Goal: Information Seeking & Learning: Learn about a topic

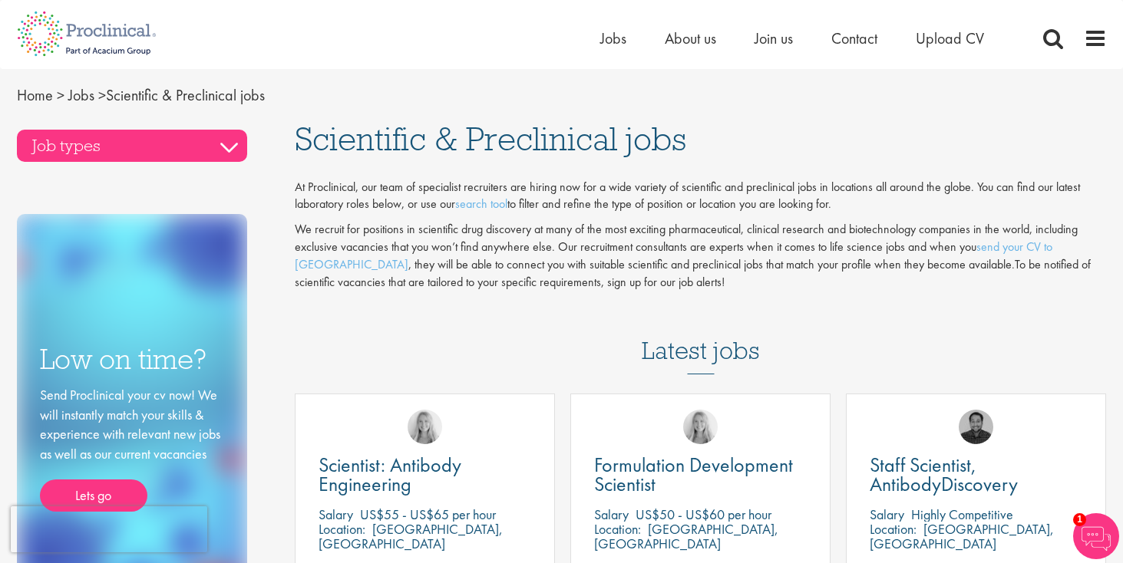
click at [230, 148] on h3 "Job types" at bounding box center [132, 146] width 230 height 32
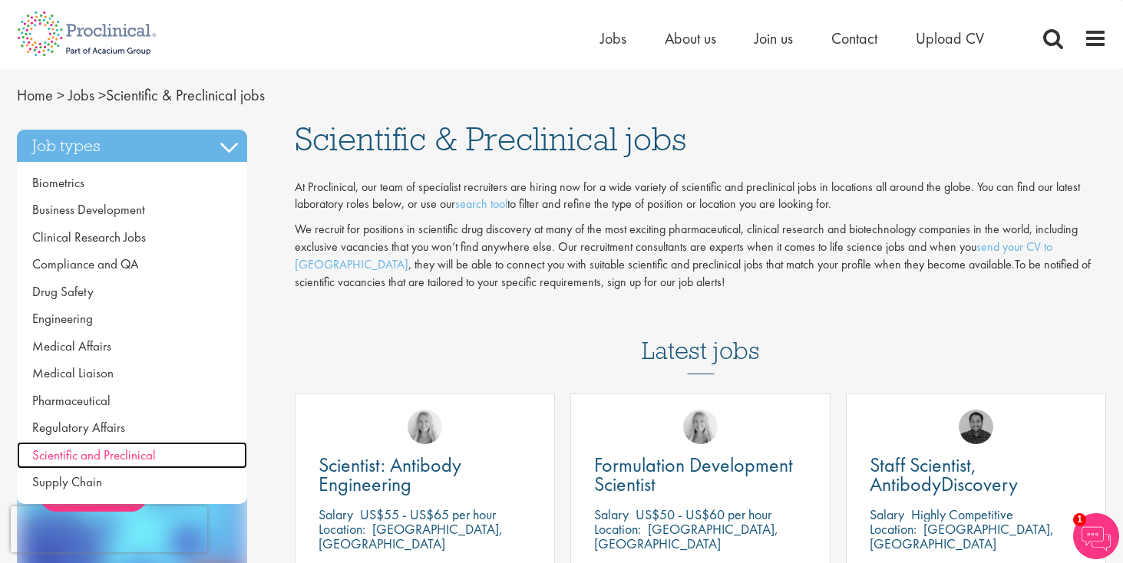
click at [116, 449] on span "Scientific and Preclinical" at bounding box center [94, 455] width 124 height 17
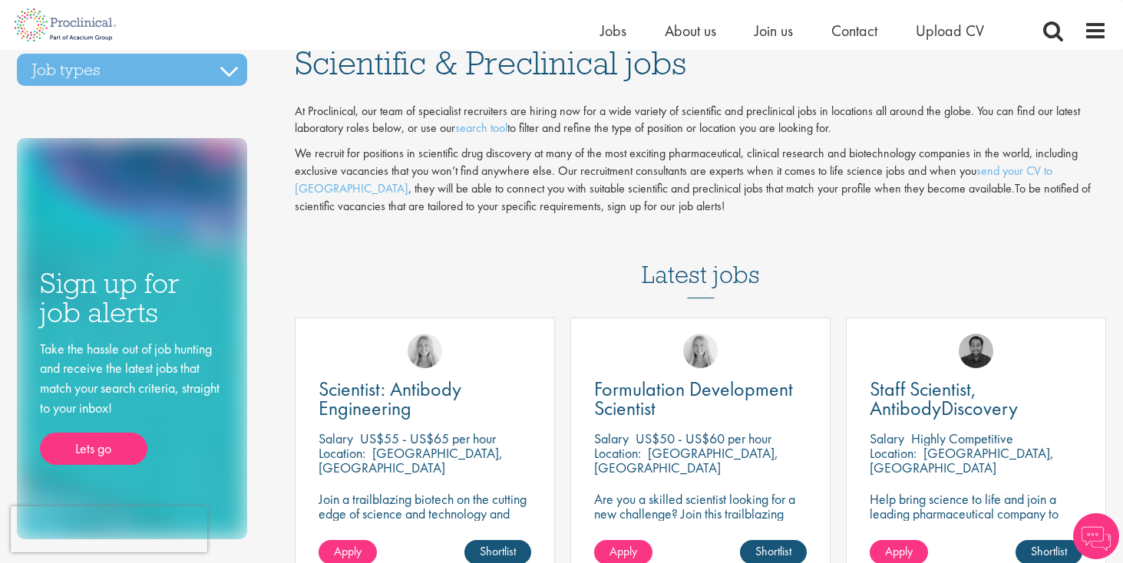
scroll to position [45, 0]
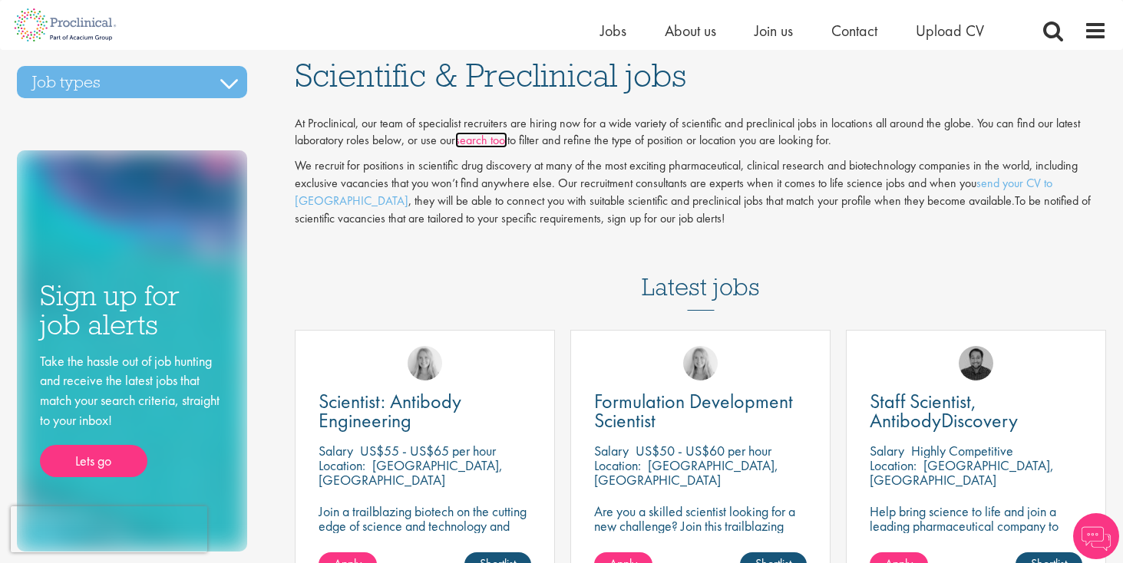
click at [493, 140] on link "search tool" at bounding box center [481, 140] width 52 height 16
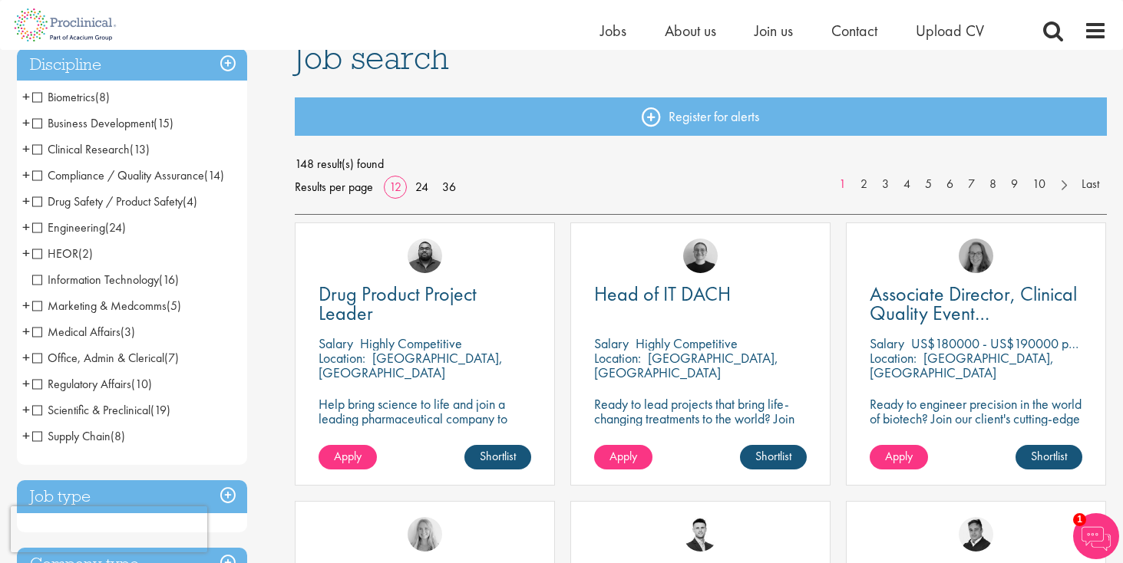
scroll to position [402, 0]
